Goal: Download file/media

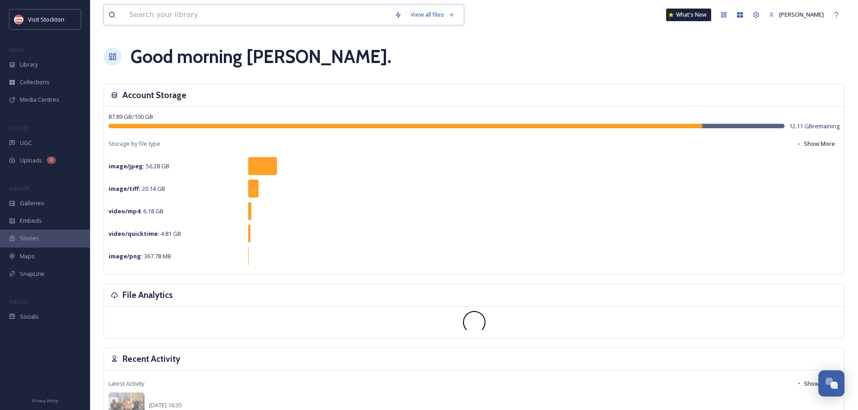
click at [154, 18] on input at bounding box center [257, 15] width 265 height 20
type input "greek"
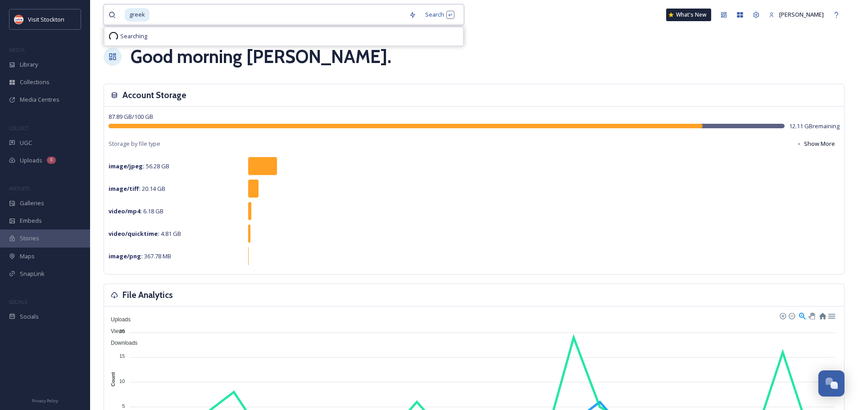
click at [146, 14] on span "greek" at bounding box center [137, 14] width 25 height 13
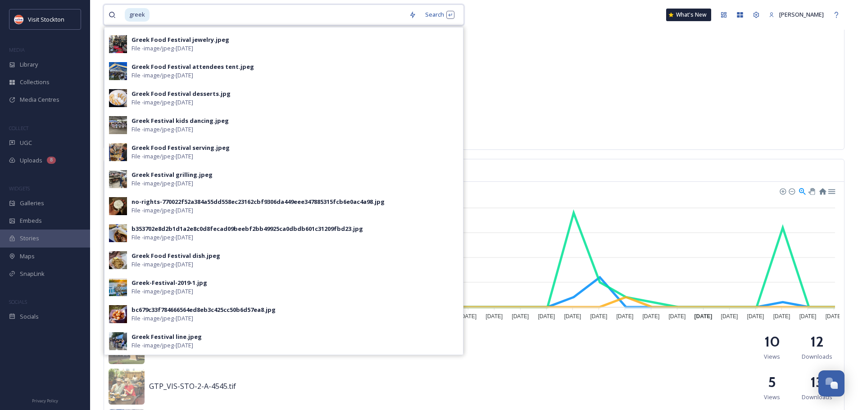
scroll to position [135, 0]
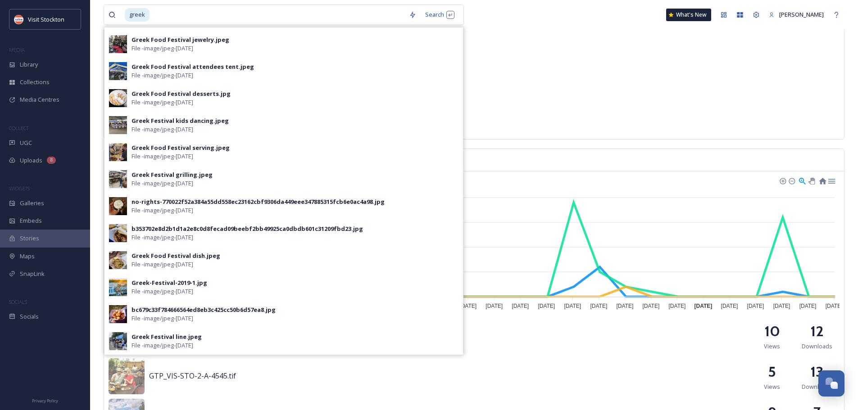
click at [144, 285] on div "Greek-Festival-2019-1.jpg" at bounding box center [170, 283] width 76 height 9
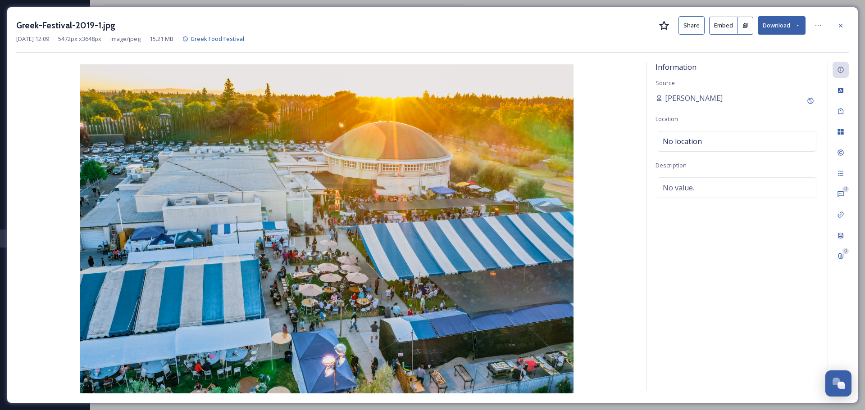
click at [788, 26] on button "Download" at bounding box center [781, 25] width 48 height 18
click at [772, 60] on span "Download Large (2000 x 1333)" at bounding box center [754, 63] width 79 height 9
click at [842, 27] on icon at bounding box center [841, 25] width 4 height 4
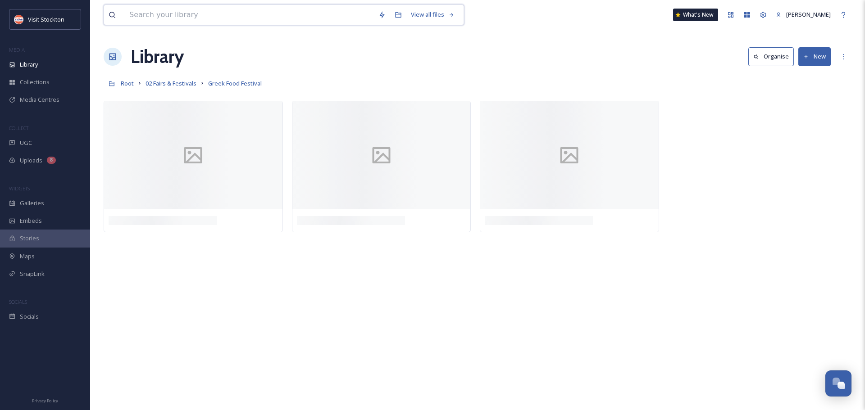
click at [144, 15] on input at bounding box center [249, 15] width 249 height 20
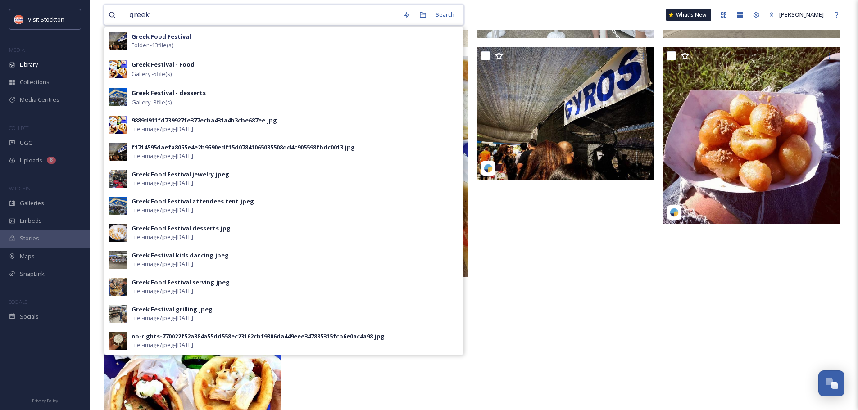
scroll to position [180, 0]
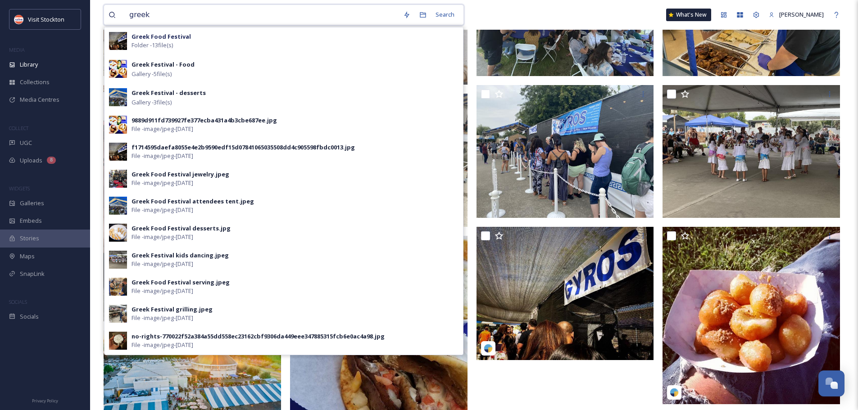
type input "greek"
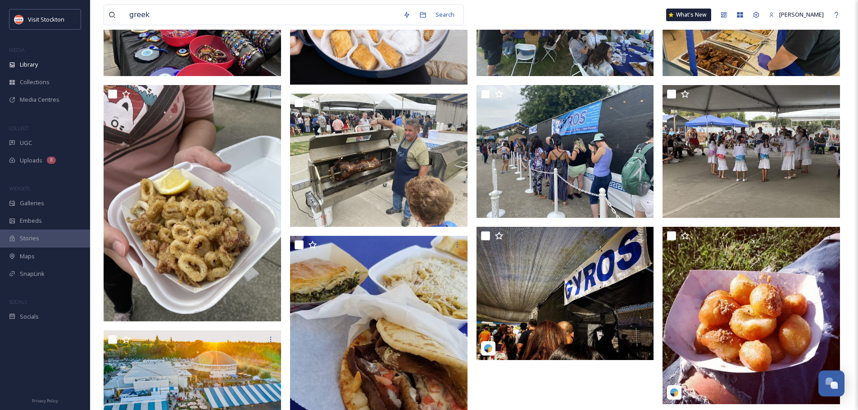
click at [567, 12] on div "greek Search What's New [PERSON_NAME]" at bounding box center [474, 15] width 741 height 30
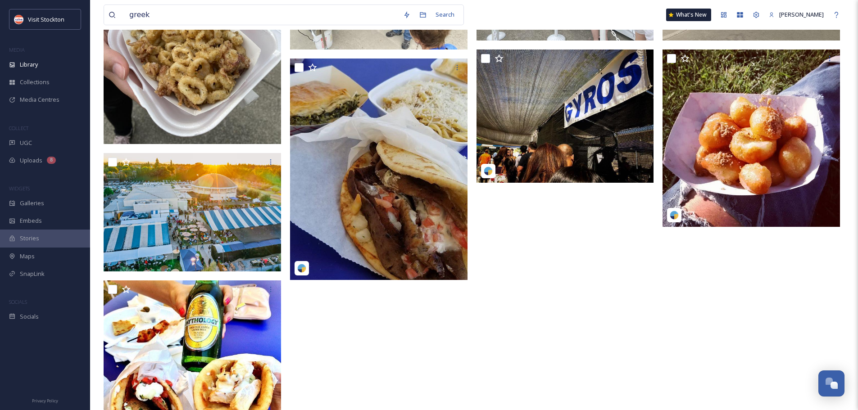
scroll to position [421, 0]
